Goal: Navigation & Orientation: Find specific page/section

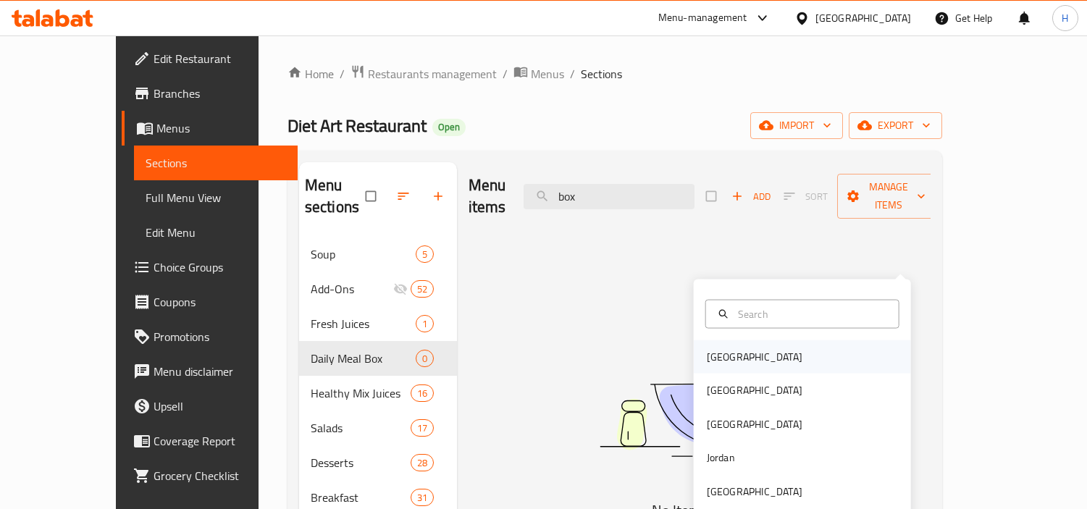
scroll to position [241, 0]
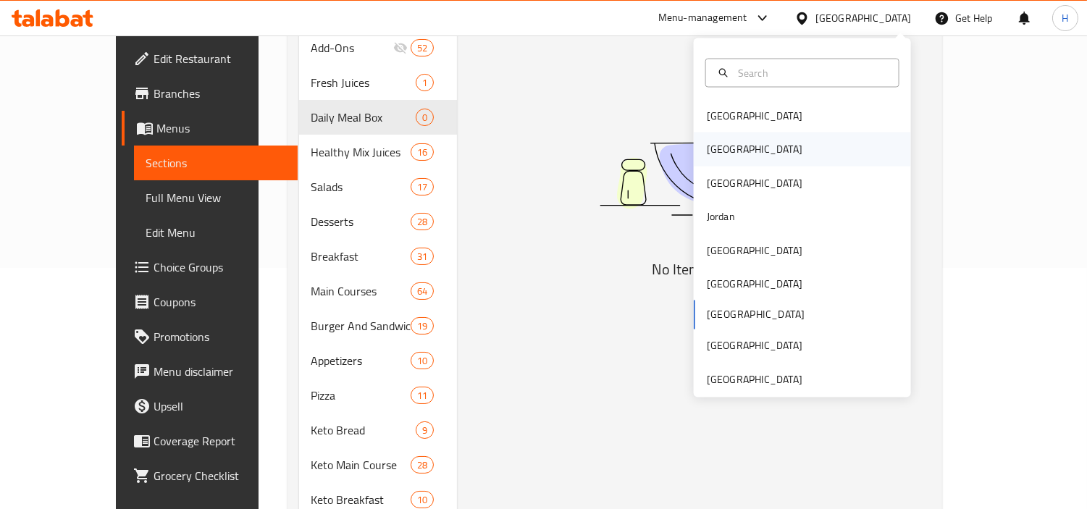
click at [721, 146] on div "[GEOGRAPHIC_DATA]" at bounding box center [754, 149] width 119 height 33
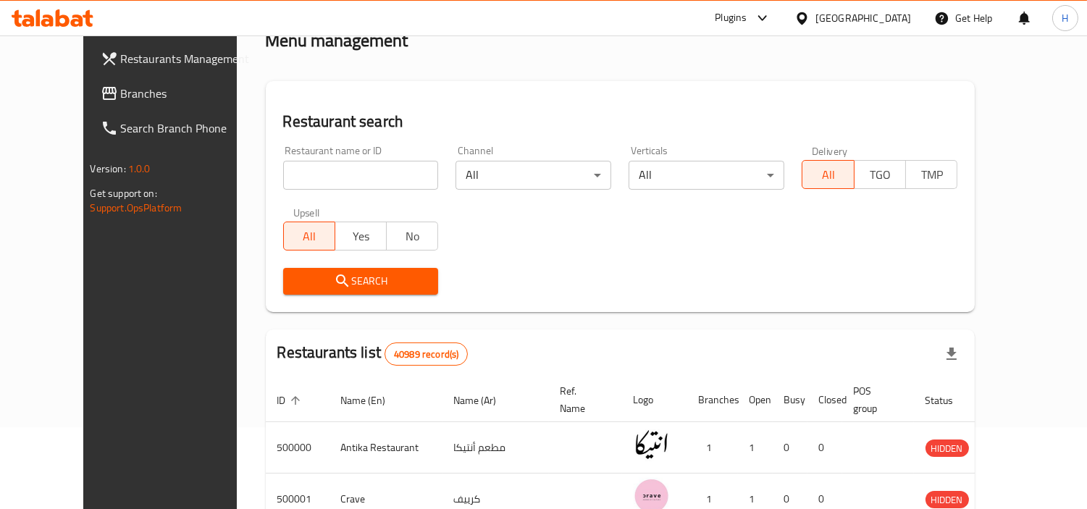
scroll to position [241, 0]
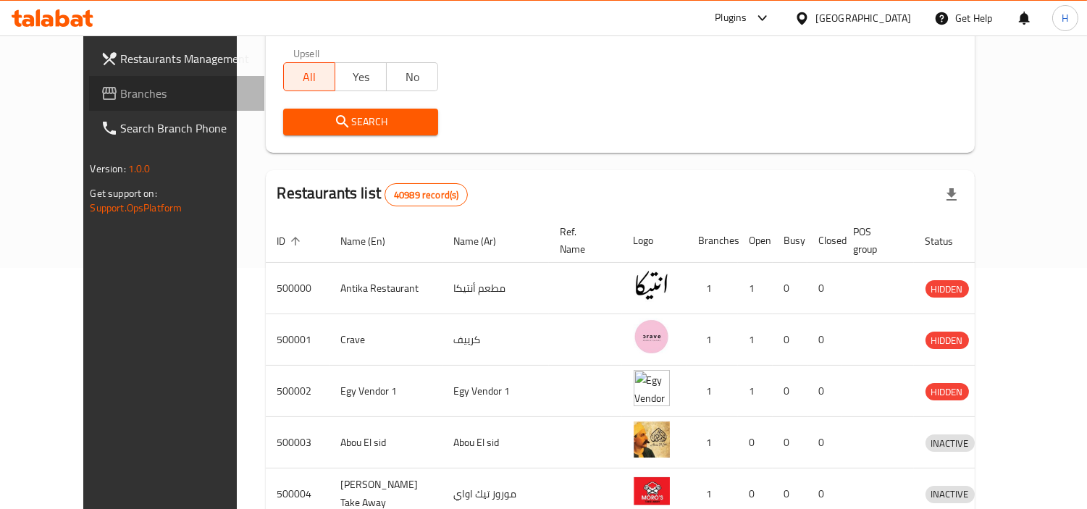
click at [121, 92] on span "Branches" at bounding box center [187, 93] width 133 height 17
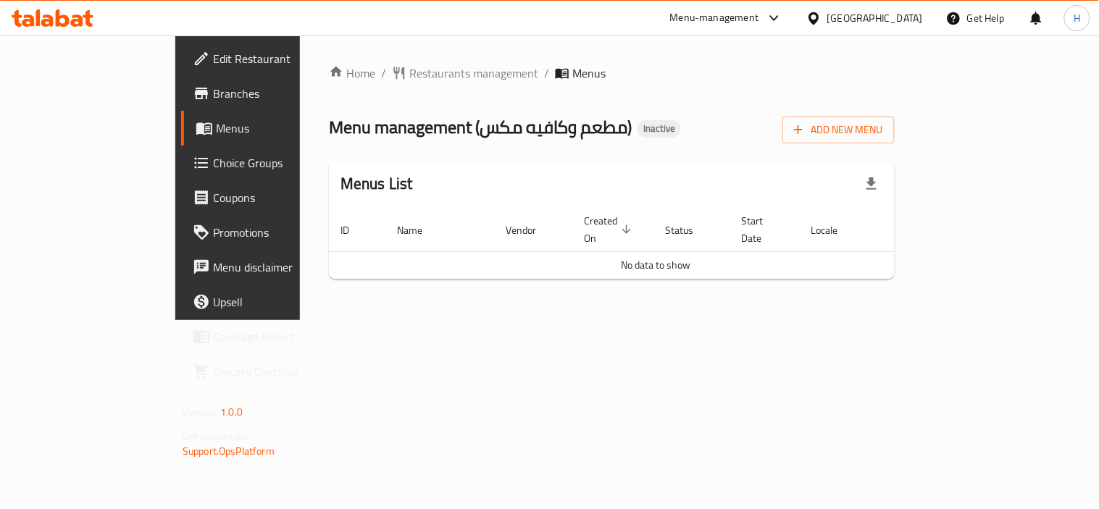
click at [821, 25] on icon at bounding box center [813, 18] width 15 height 15
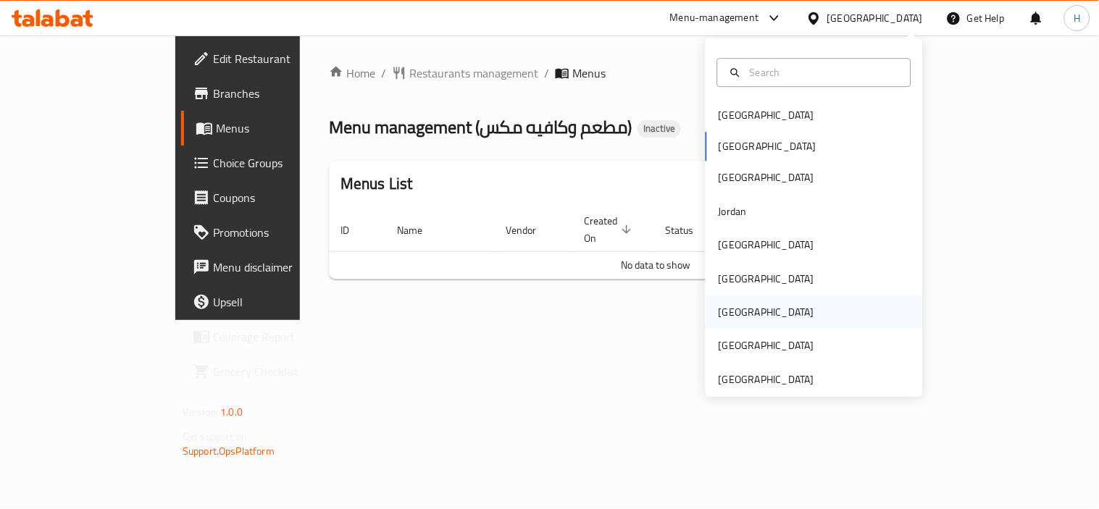
click at [791, 307] on div "[GEOGRAPHIC_DATA]" at bounding box center [814, 312] width 217 height 33
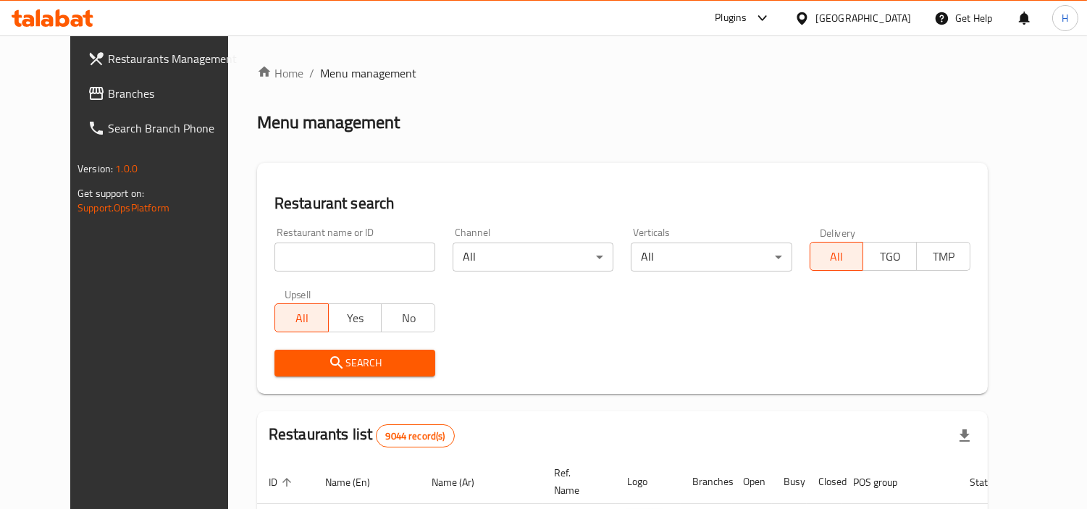
click at [122, 96] on span "Branches" at bounding box center [174, 93] width 133 height 17
